Goal: Find specific page/section: Find specific page/section

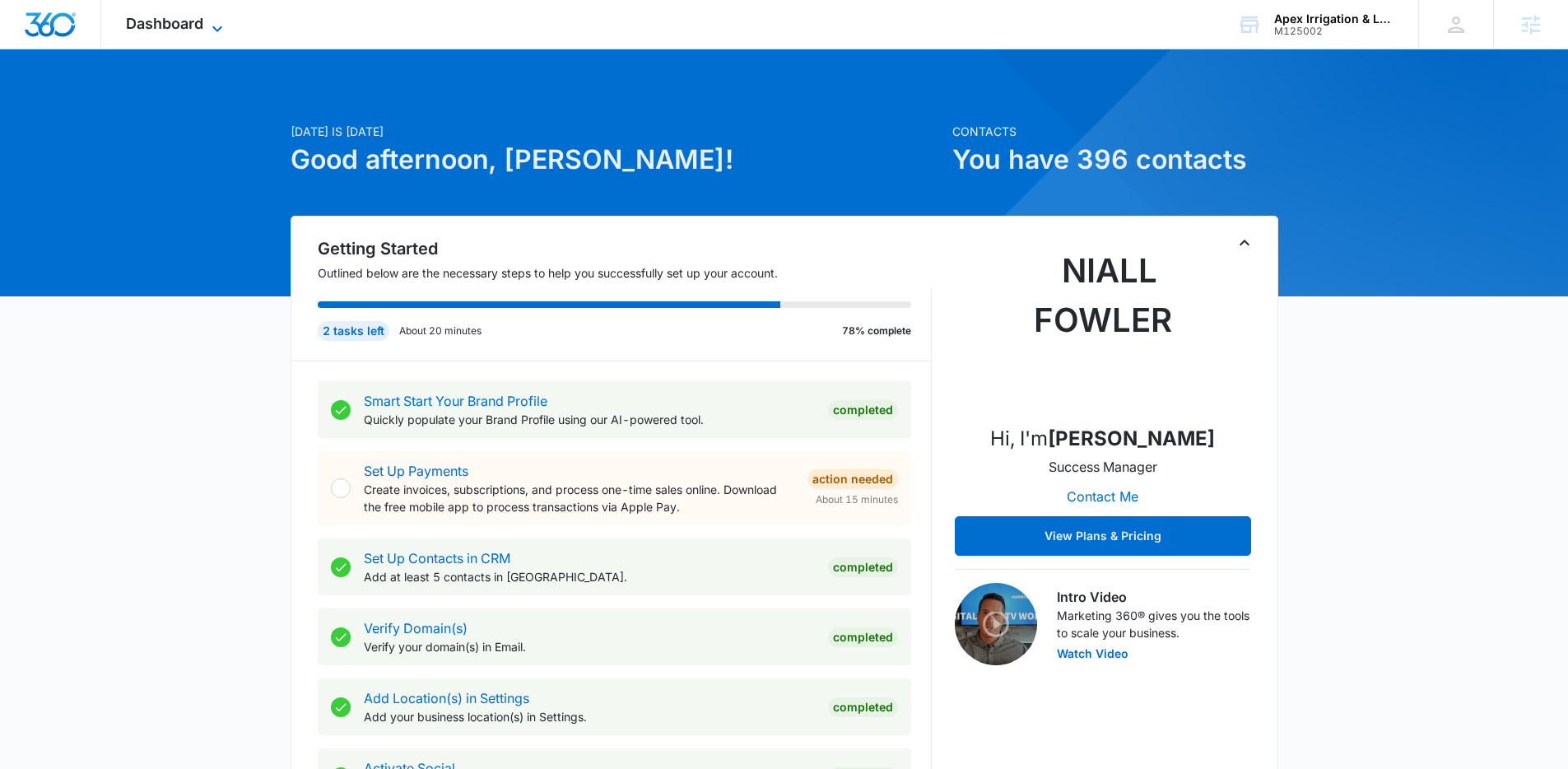
click at [178, 28] on span "Dashboard" at bounding box center [164, 23] width 77 height 17
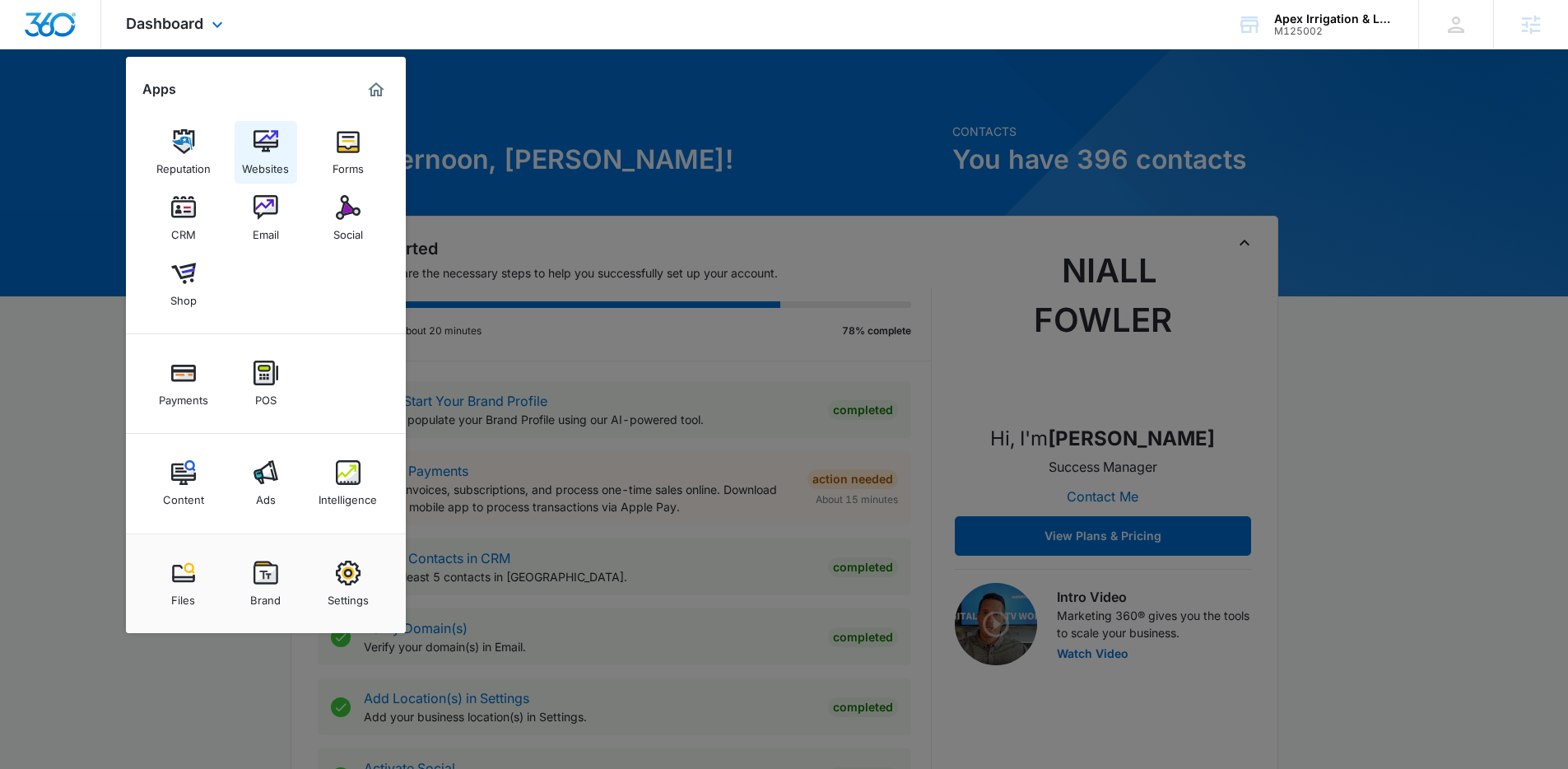
click at [257, 145] on img at bounding box center [266, 142] width 25 height 25
